Goal: Navigation & Orientation: Find specific page/section

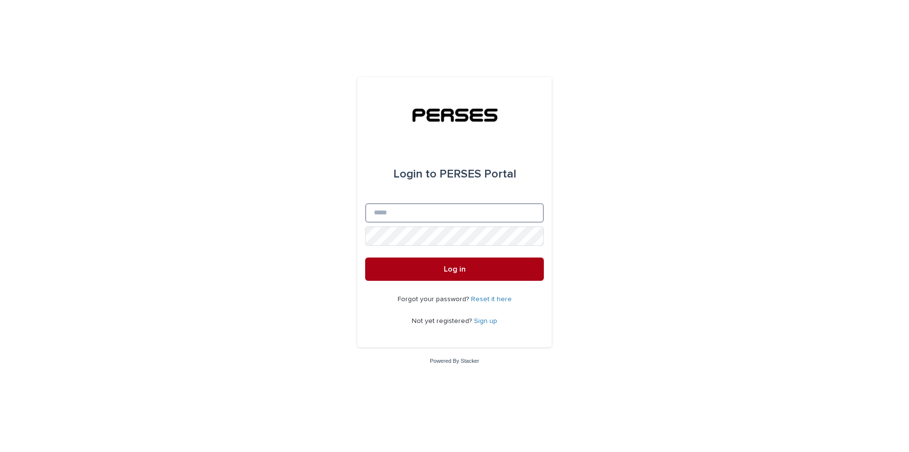
type input "**********"
click at [504, 269] on button "Log in" at bounding box center [454, 269] width 179 height 23
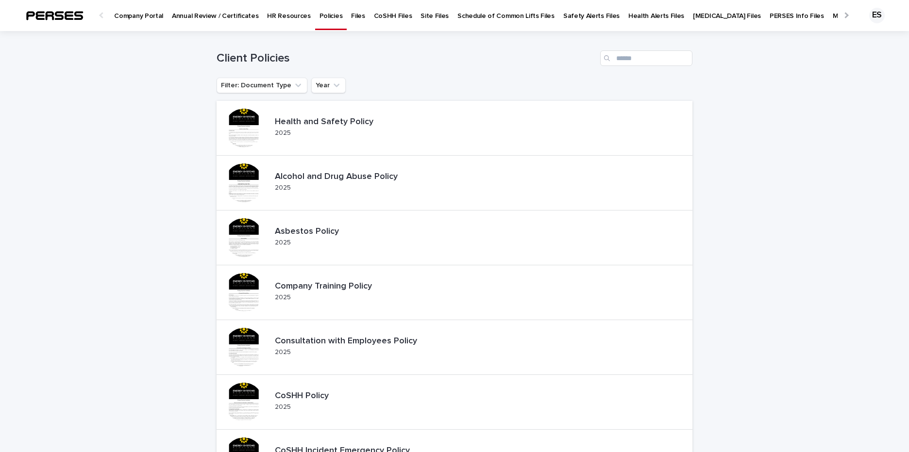
click at [837, 14] on div at bounding box center [845, 15] width 16 height 30
click at [70, 17] on img at bounding box center [54, 15] width 70 height 19
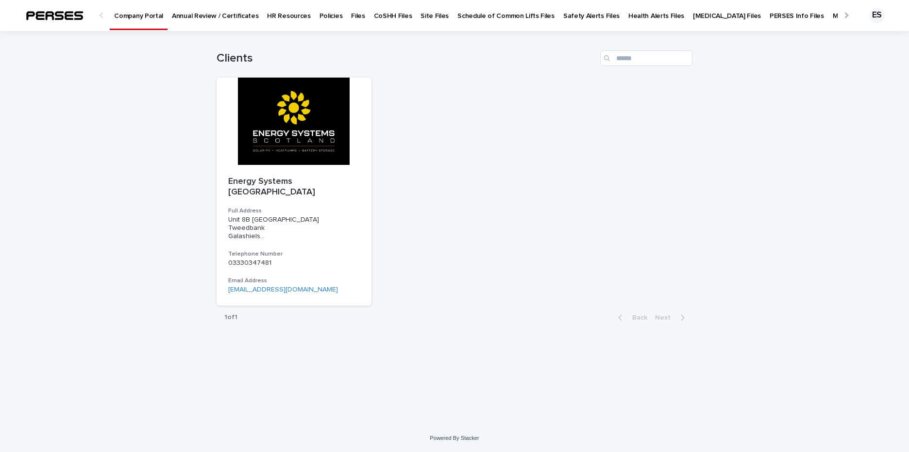
click at [70, 17] on img at bounding box center [54, 15] width 70 height 19
click at [102, 16] on div at bounding box center [102, 15] width 6 height 6
click at [430, 16] on p "Site Files" at bounding box center [434, 10] width 28 height 20
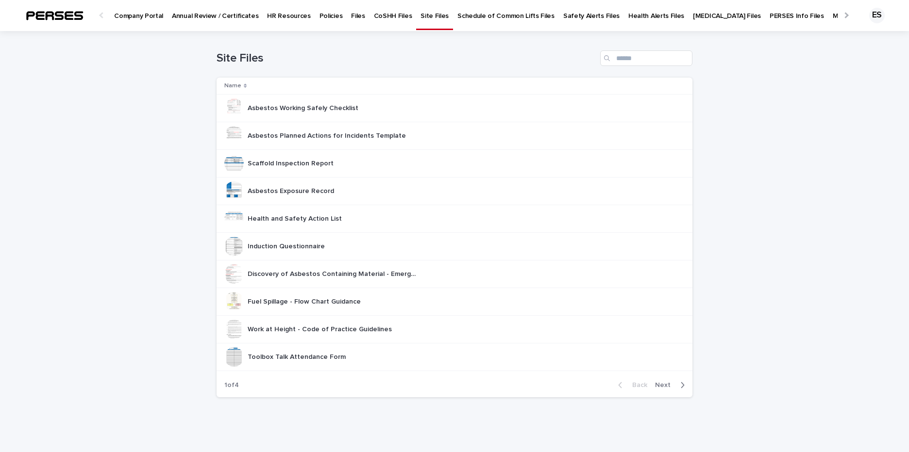
click at [842, 15] on div at bounding box center [845, 15] width 6 height 6
click at [868, 16] on div "All Files" at bounding box center [883, 10] width 31 height 20
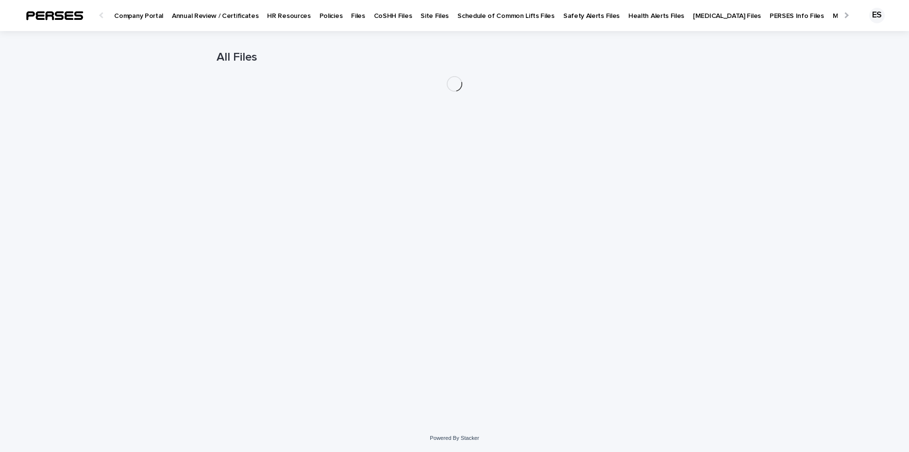
scroll to position [0, 34]
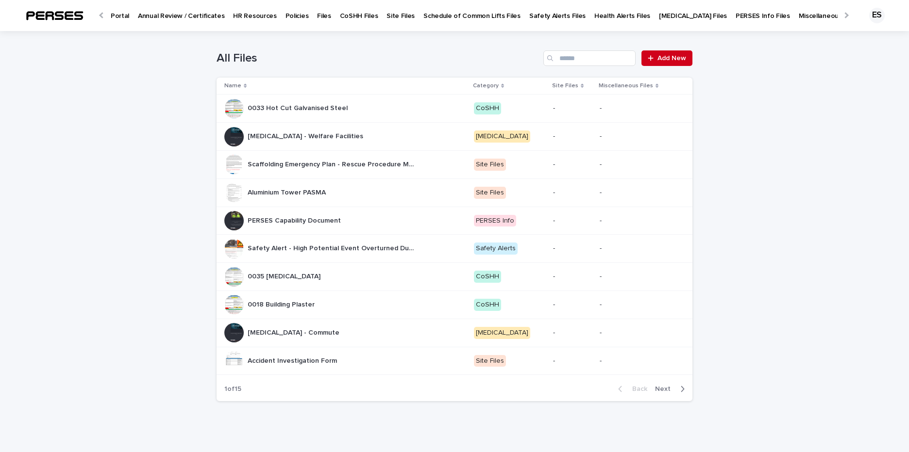
click at [50, 9] on img at bounding box center [54, 15] width 70 height 19
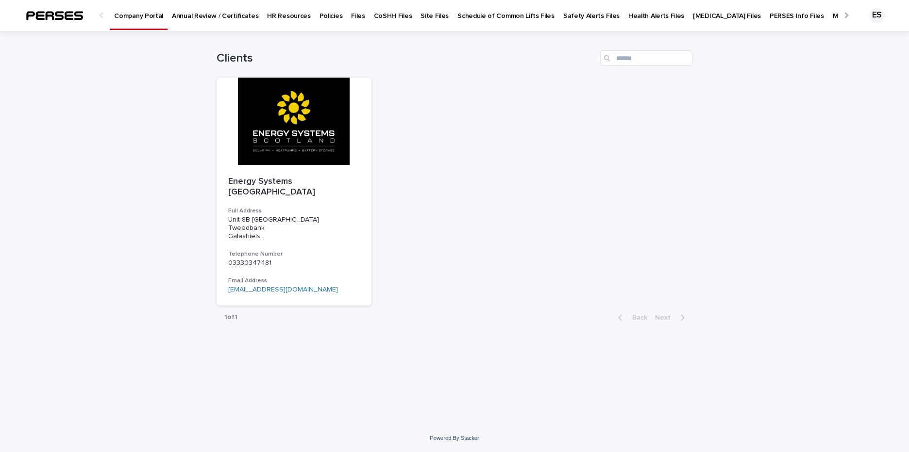
click at [101, 16] on div at bounding box center [102, 15] width 6 height 6
click at [180, 10] on p "Annual Review / Certificates" at bounding box center [215, 10] width 86 height 20
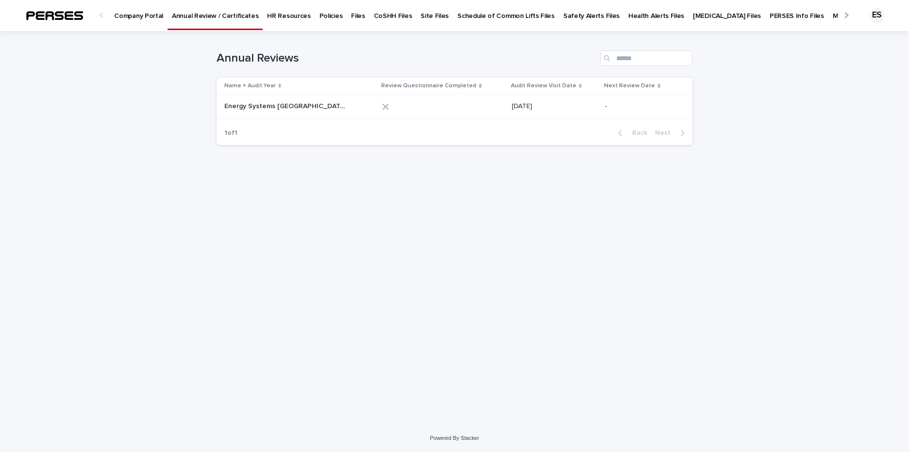
click at [280, 13] on p "HR Resources" at bounding box center [288, 10] width 43 height 20
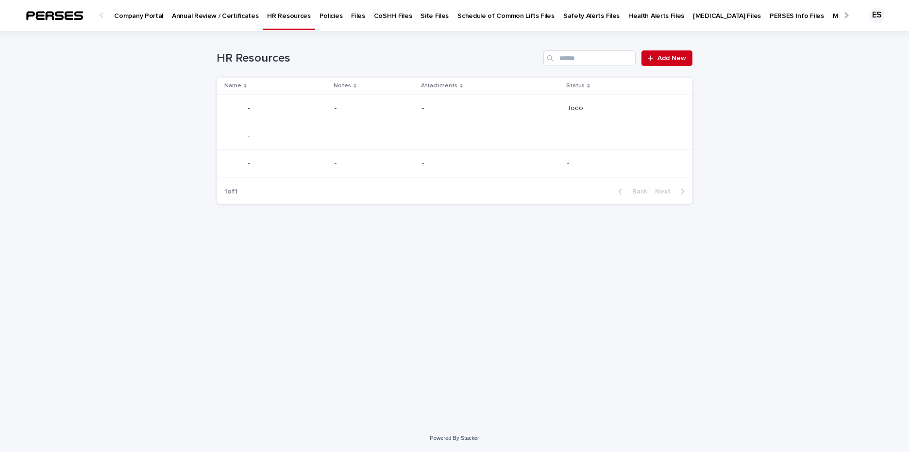
click at [319, 14] on p "Policies" at bounding box center [330, 10] width 23 height 20
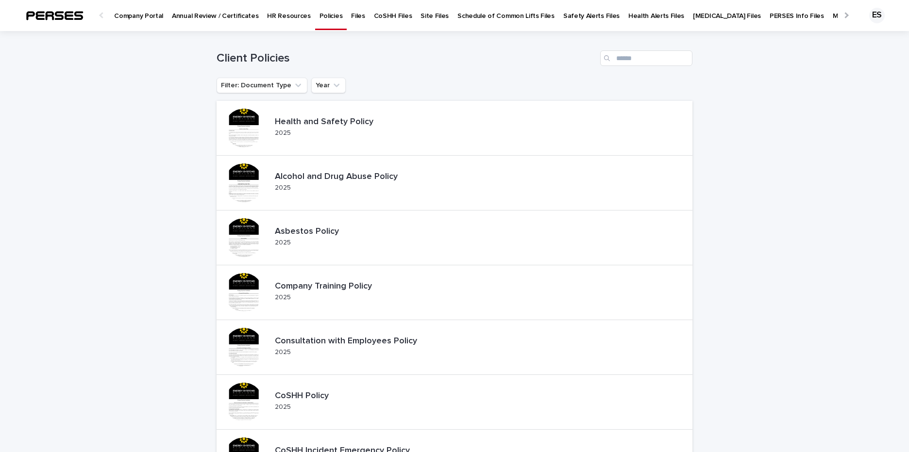
click at [351, 16] on p "Files" at bounding box center [358, 10] width 14 height 20
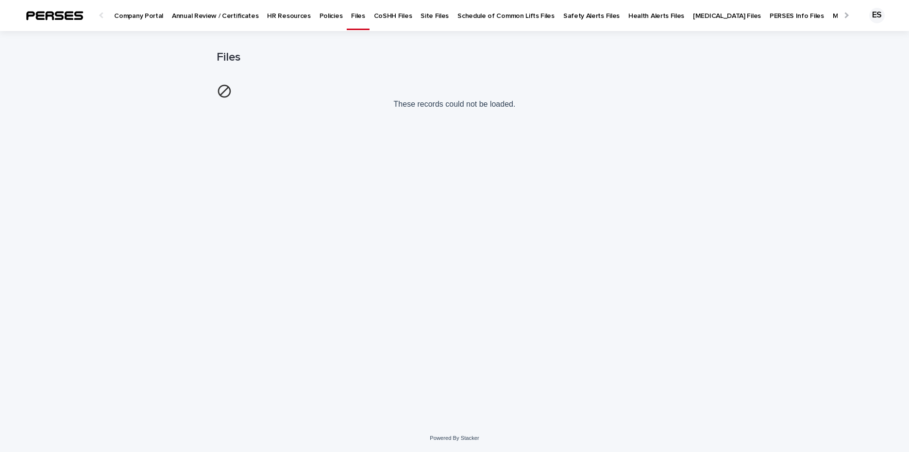
click at [457, 11] on p "Schedule of Common Lifts Files" at bounding box center [505, 10] width 97 height 20
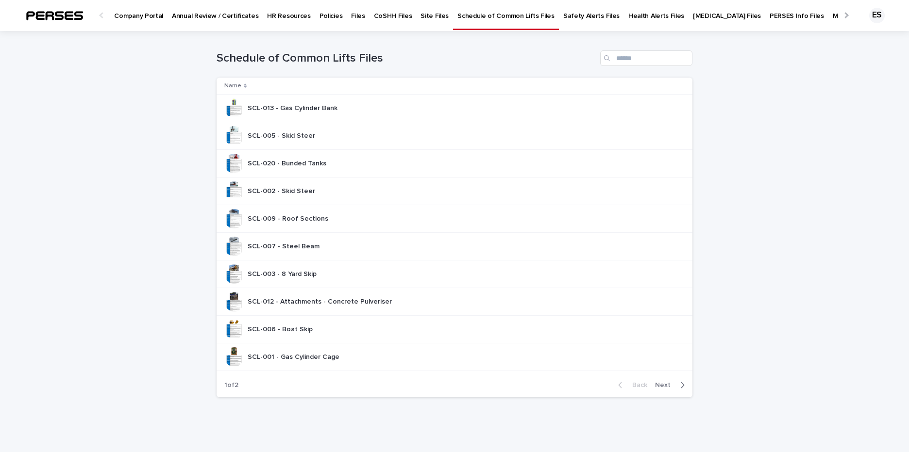
click at [561, 22] on link "Safety Alerts Files" at bounding box center [591, 15] width 65 height 30
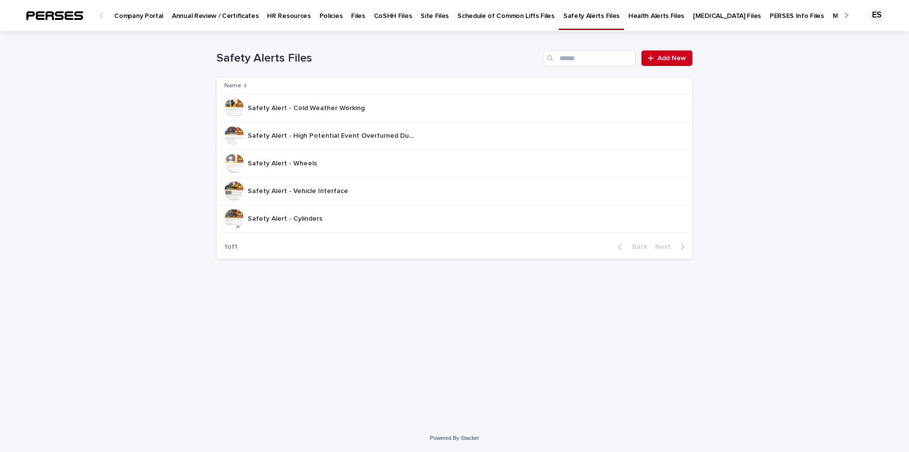
click at [769, 13] on p "PERSES Info Files" at bounding box center [796, 10] width 54 height 20
